Goal: Contribute content: Add original content to the website for others to see

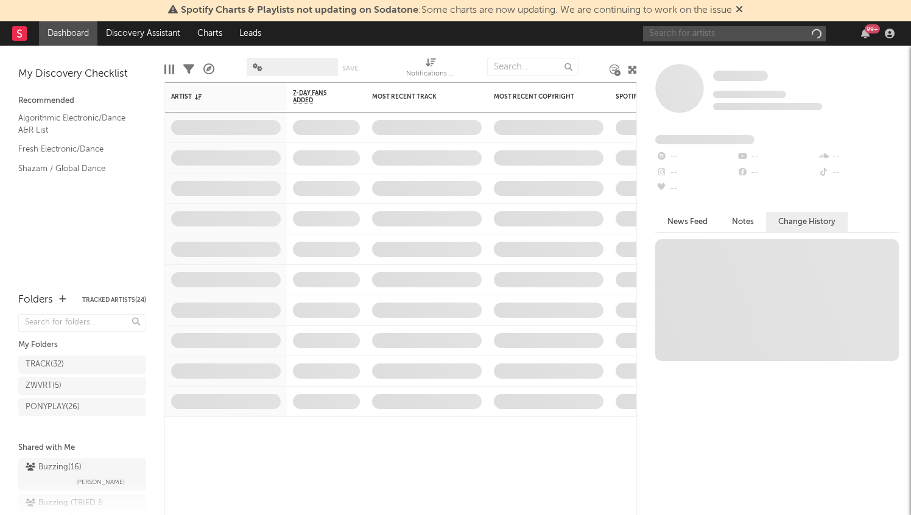
click at [719, 36] on input "text" at bounding box center [734, 33] width 183 height 15
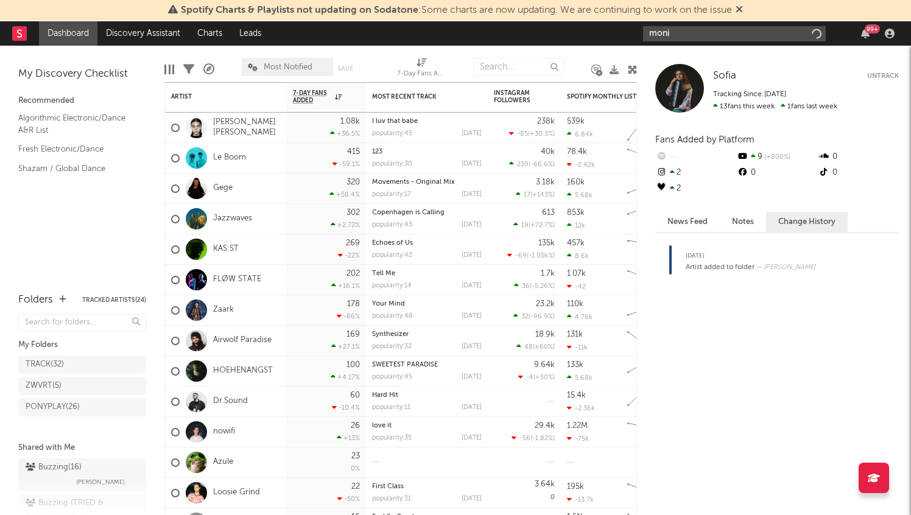
type input "monic"
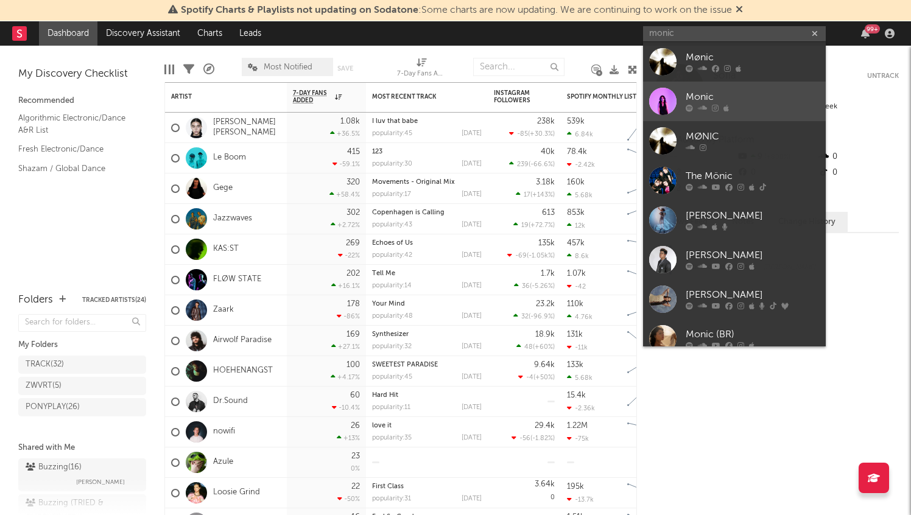
click at [749, 93] on div "Monic" at bounding box center [753, 97] width 134 height 15
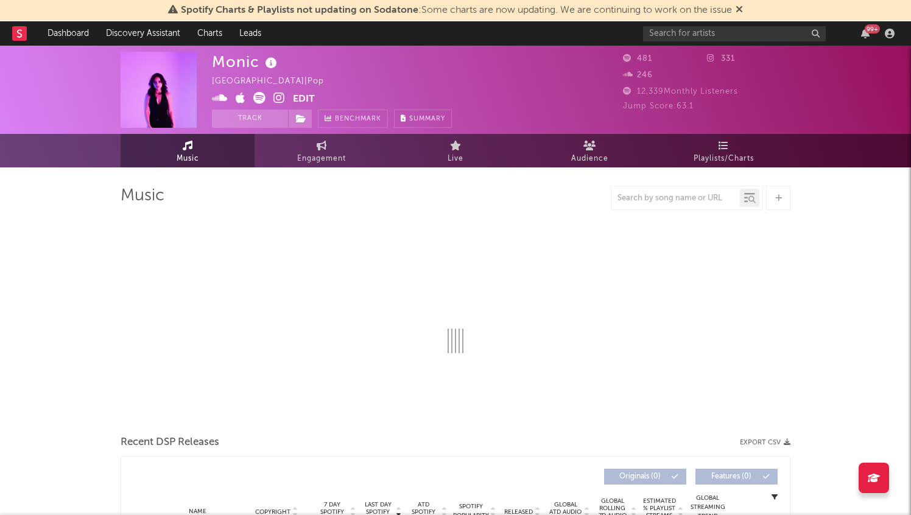
select select "1w"
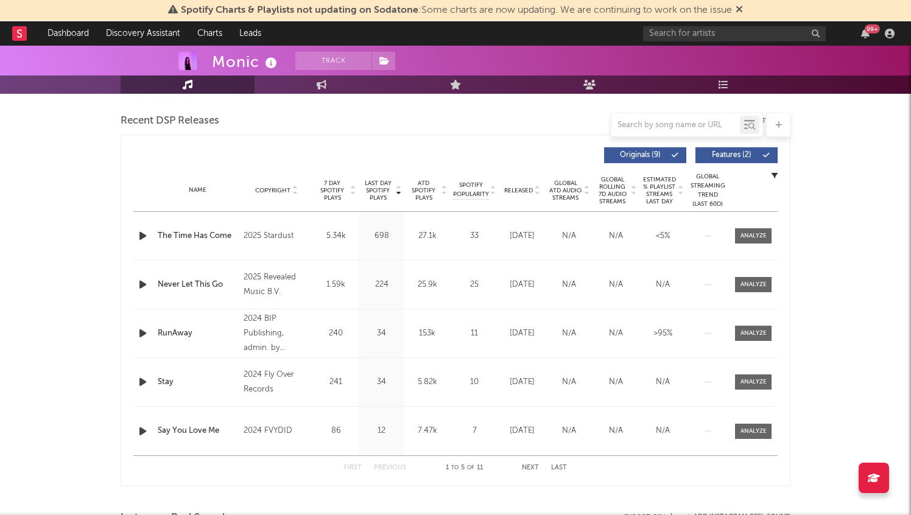
scroll to position [461, 0]
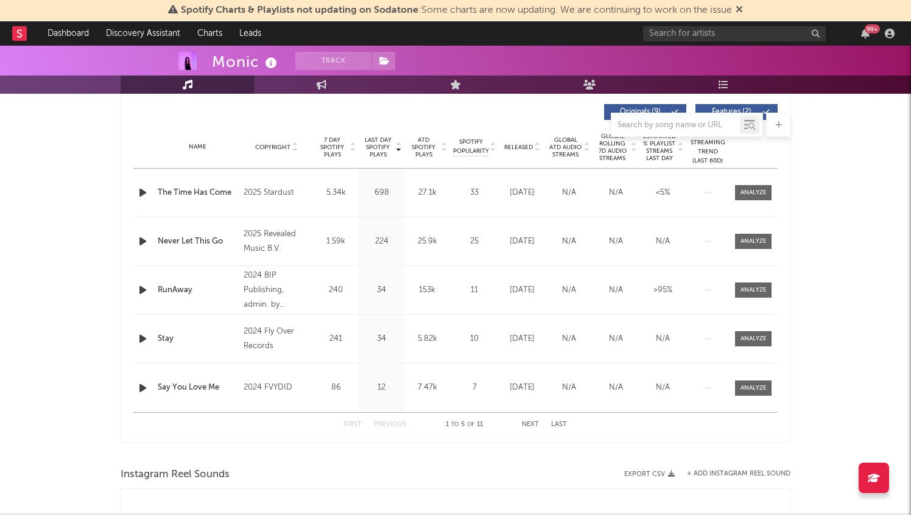
click at [531, 425] on button "Next" at bounding box center [530, 425] width 17 height 7
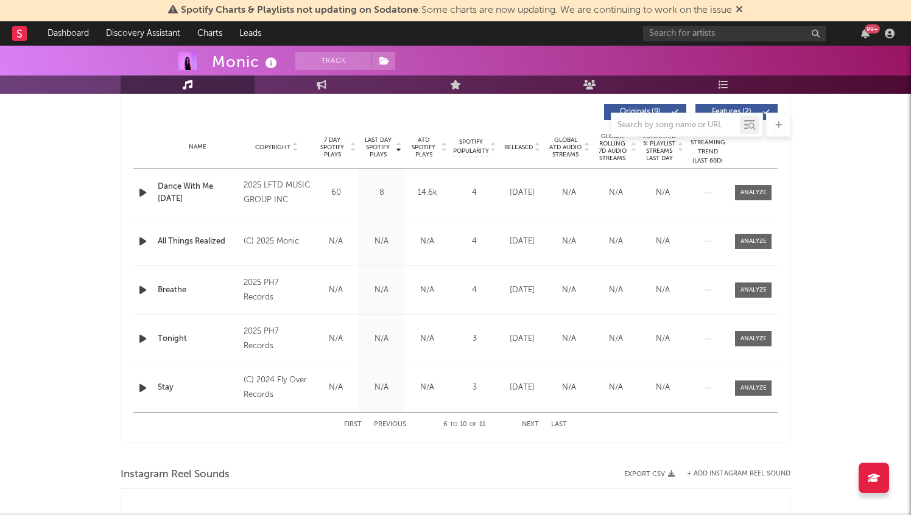
click at [531, 425] on button "Next" at bounding box center [530, 425] width 17 height 7
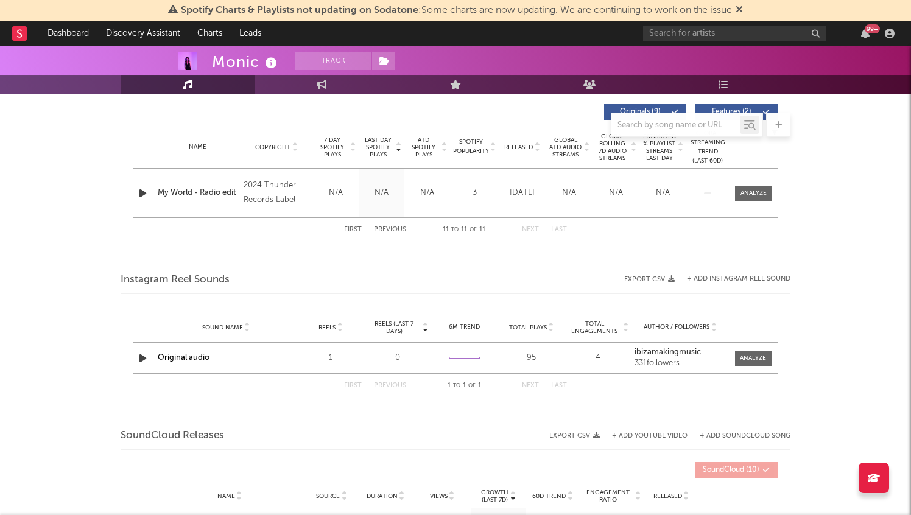
click at [349, 225] on div "First Previous 11 to 11 of 11 Next Last" at bounding box center [455, 230] width 223 height 24
click at [354, 228] on button "First" at bounding box center [353, 230] width 18 height 7
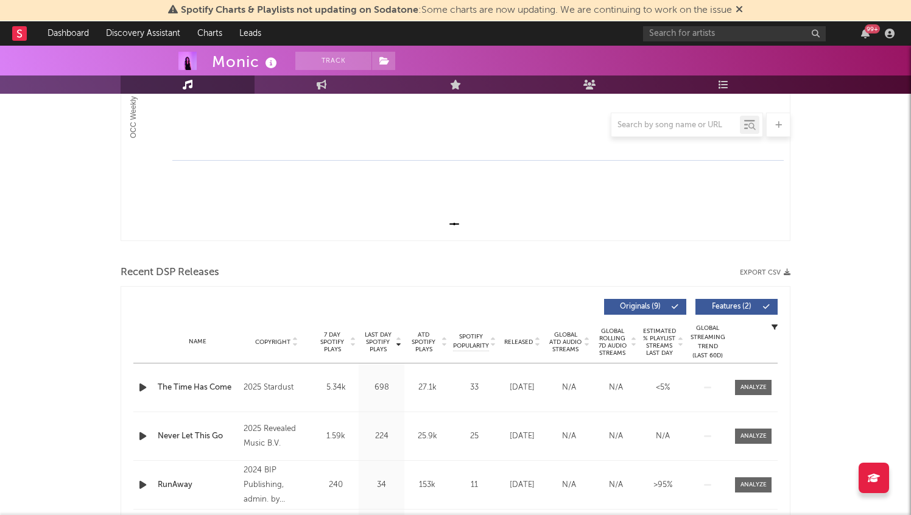
scroll to position [247, 0]
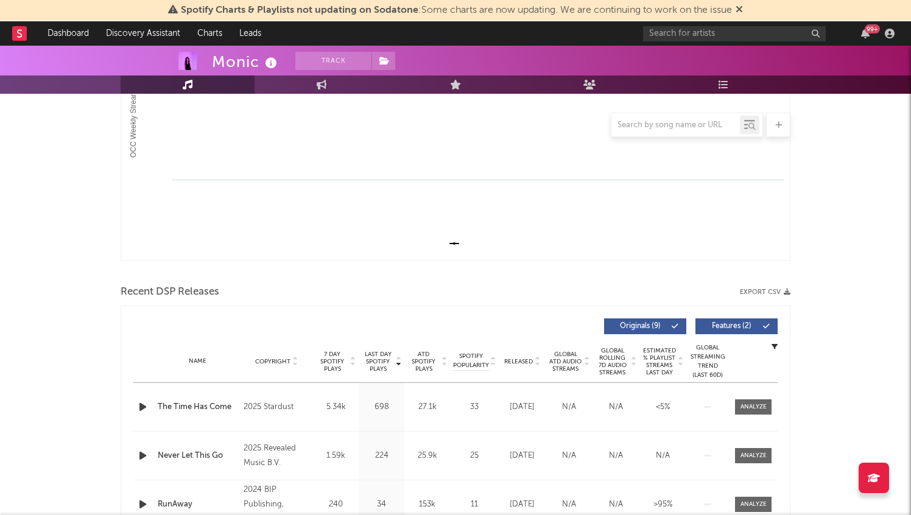
click at [781, 131] on div at bounding box center [778, 125] width 24 height 24
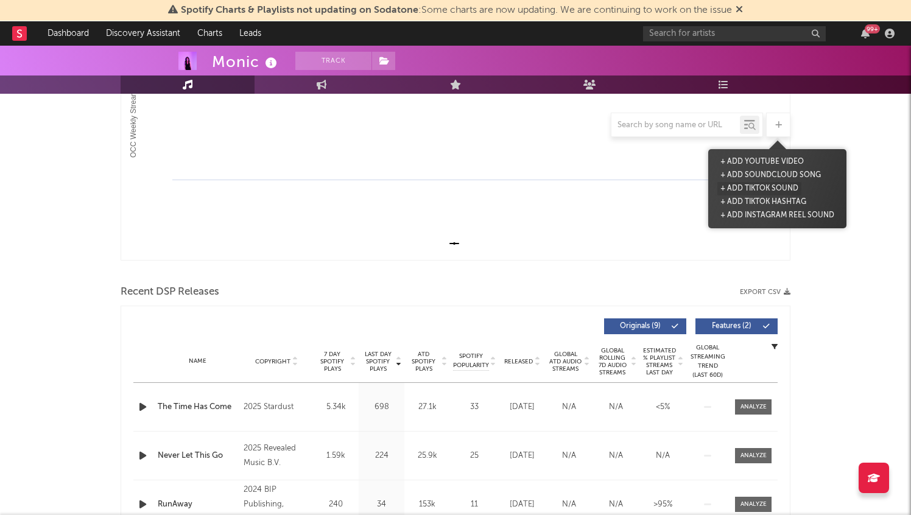
click at [762, 188] on button "+ Add TikTok Sound" at bounding box center [760, 188] width 84 height 13
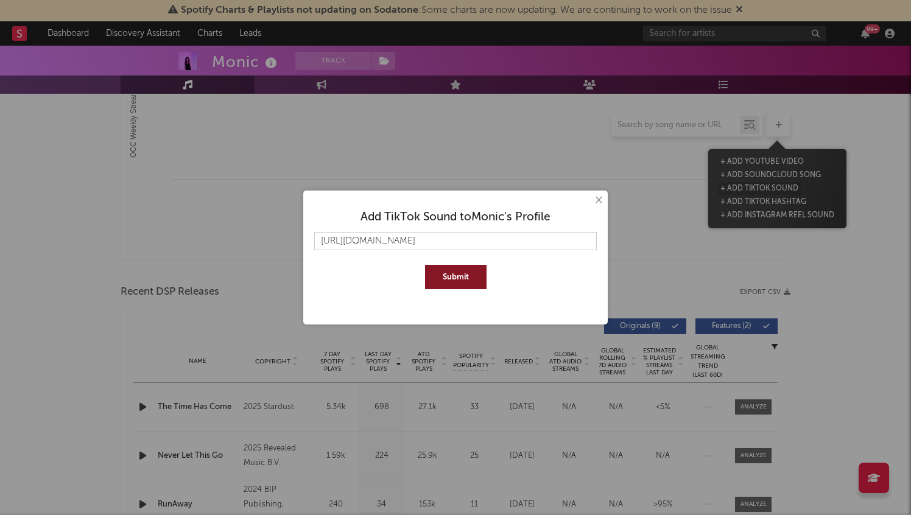
scroll to position [0, 183]
type input "[URL][DOMAIN_NAME]"
click at [454, 286] on button "Submit" at bounding box center [456, 277] width 62 height 24
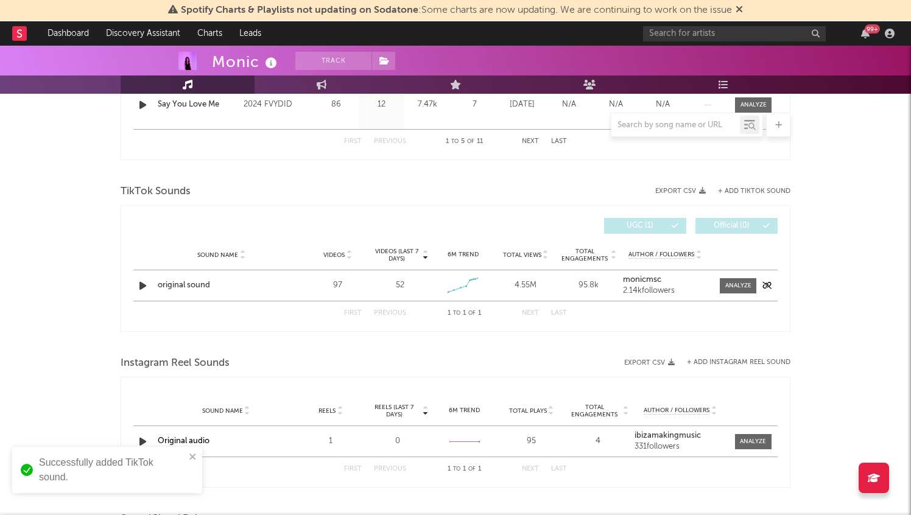
scroll to position [746, 0]
click at [746, 288] on div at bounding box center [738, 284] width 26 height 9
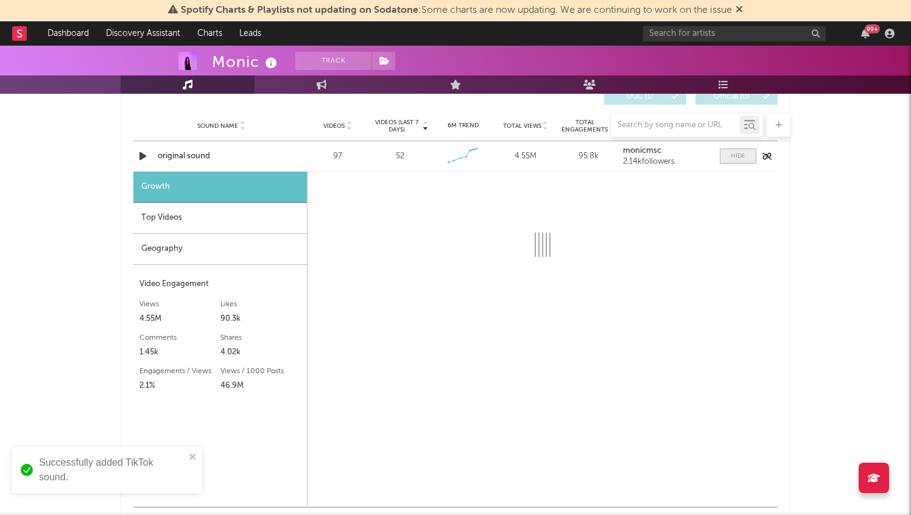
scroll to position [875, 0]
select select "1w"
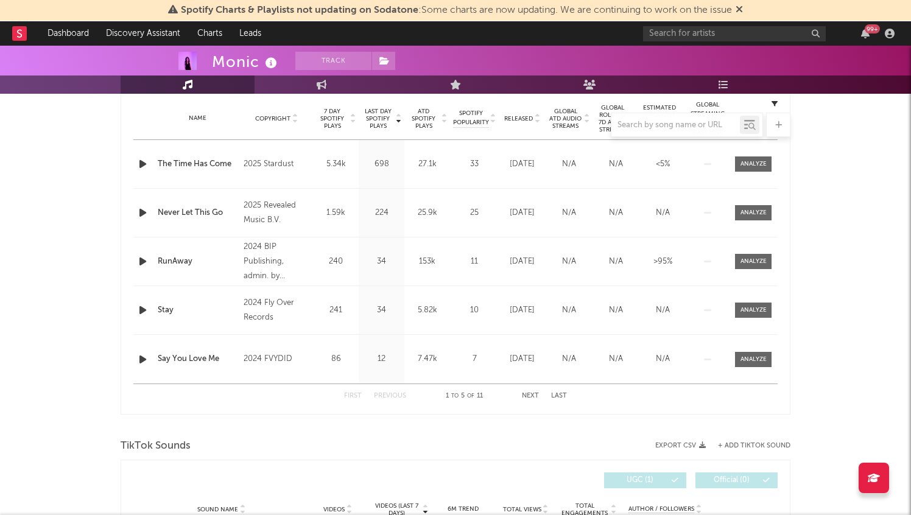
scroll to position [94, 0]
